Goal: Use online tool/utility: Utilize a website feature to perform a specific function

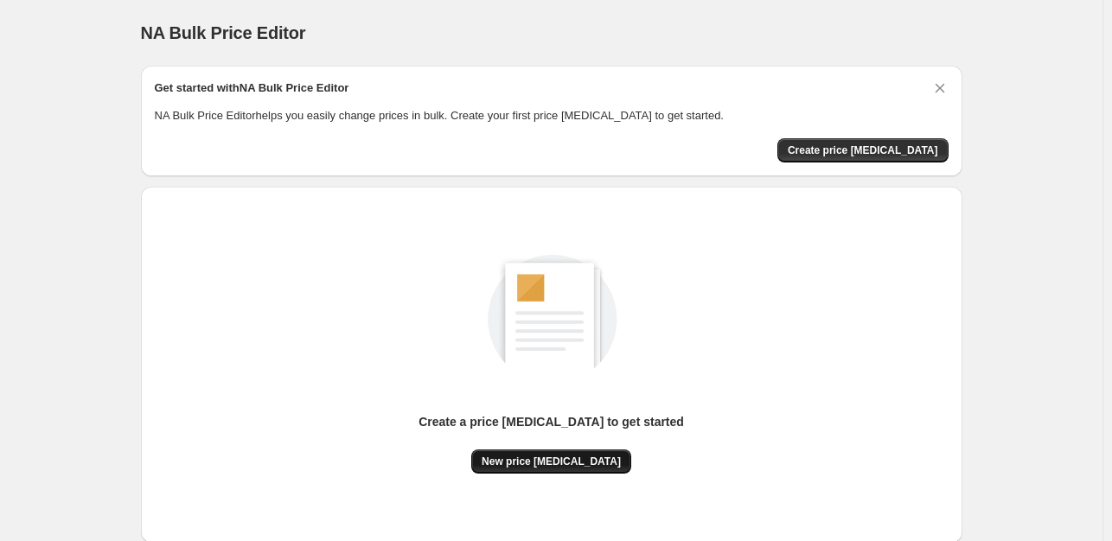
click at [570, 458] on span "New price [MEDICAL_DATA]" at bounding box center [551, 462] width 139 height 14
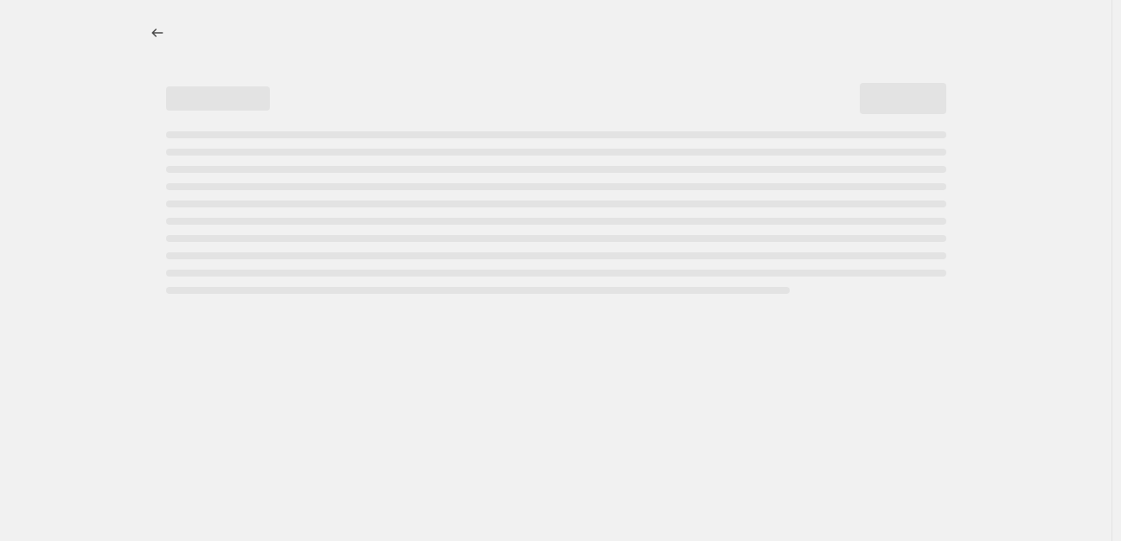
select select "percentage"
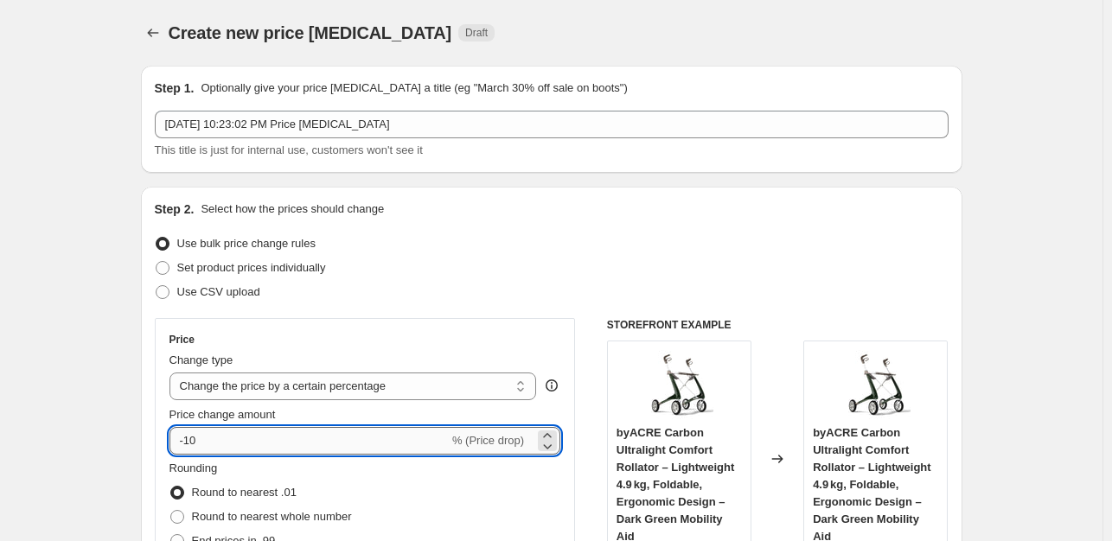
click at [231, 428] on input "-10" at bounding box center [309, 441] width 279 height 28
type input "-1"
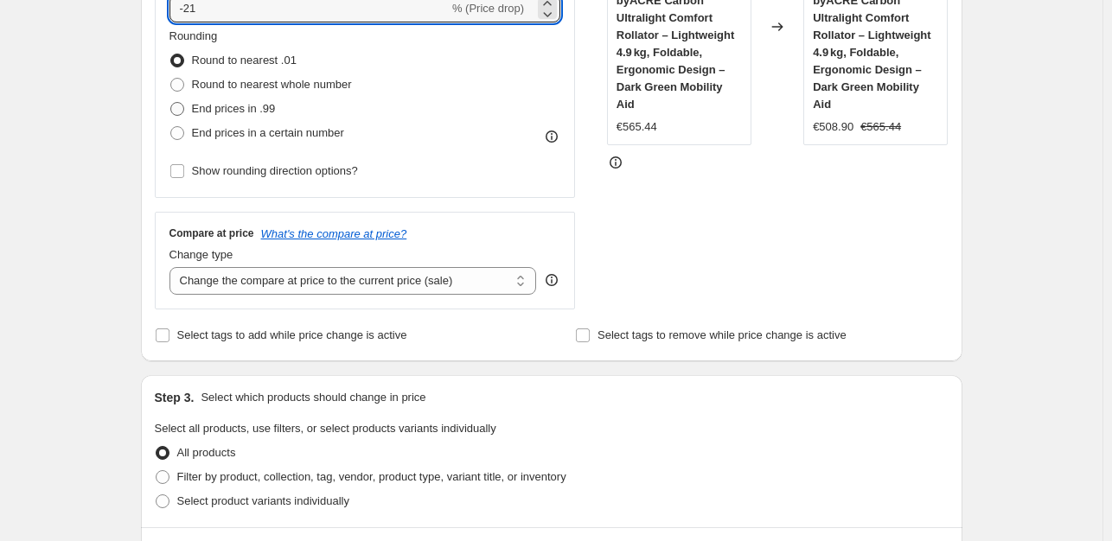
type input "-21"
click at [215, 112] on span "End prices in .99" at bounding box center [234, 108] width 84 height 13
click at [171, 103] on input "End prices in .99" at bounding box center [170, 102] width 1 height 1
radio input "true"
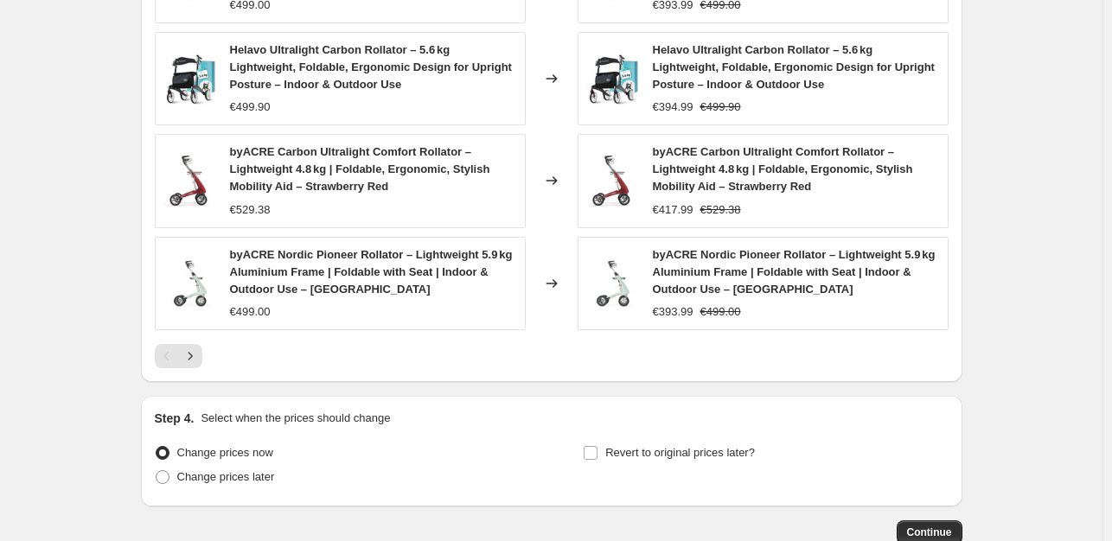
scroll to position [1301, 0]
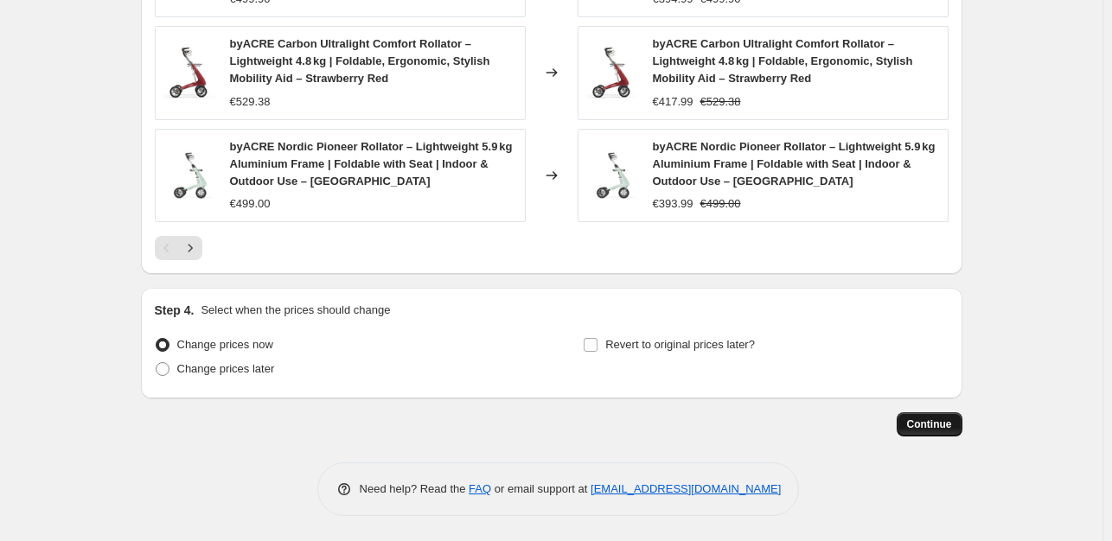
click at [918, 421] on span "Continue" at bounding box center [929, 425] width 45 height 14
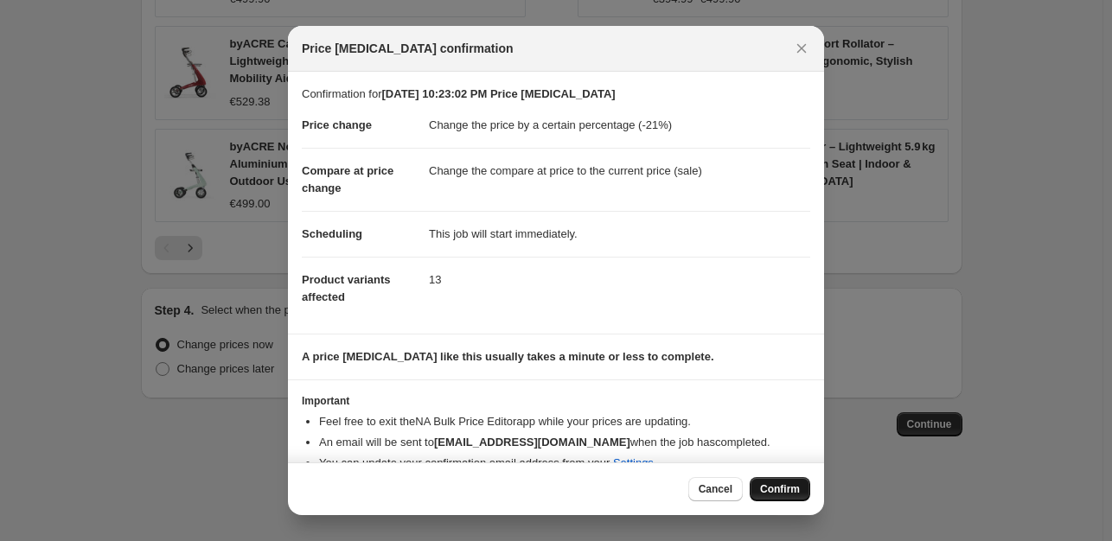
click at [776, 489] on span "Confirm" at bounding box center [780, 490] width 40 height 14
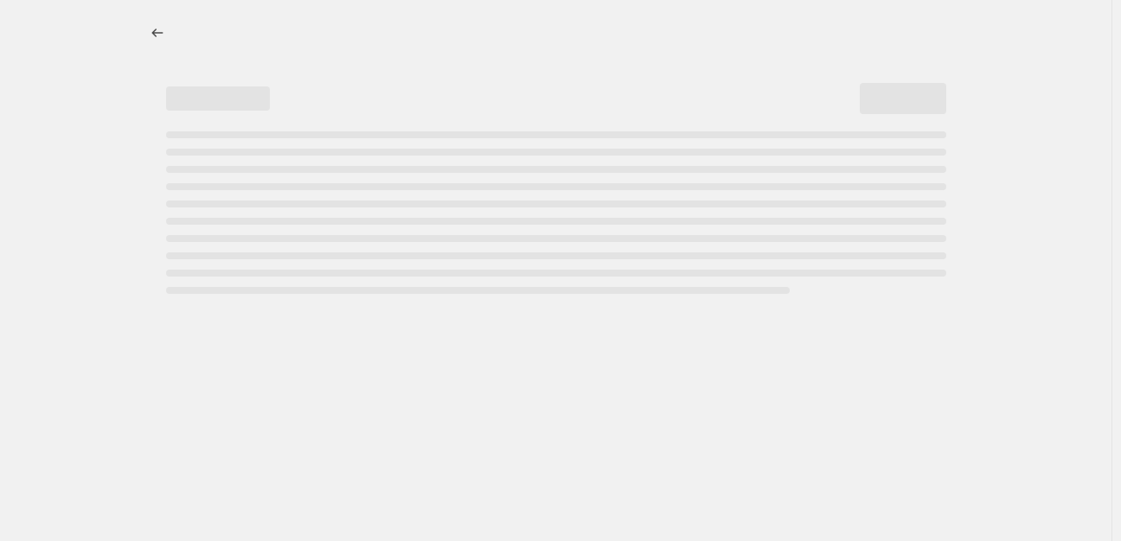
select select "percentage"
